Goal: Navigation & Orientation: Find specific page/section

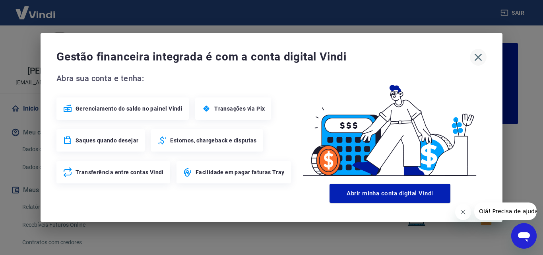
click at [479, 56] on icon "button" at bounding box center [477, 57] width 13 height 13
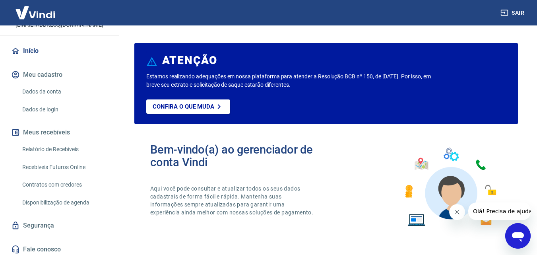
scroll to position [61, 0]
